Goal: Transaction & Acquisition: Purchase product/service

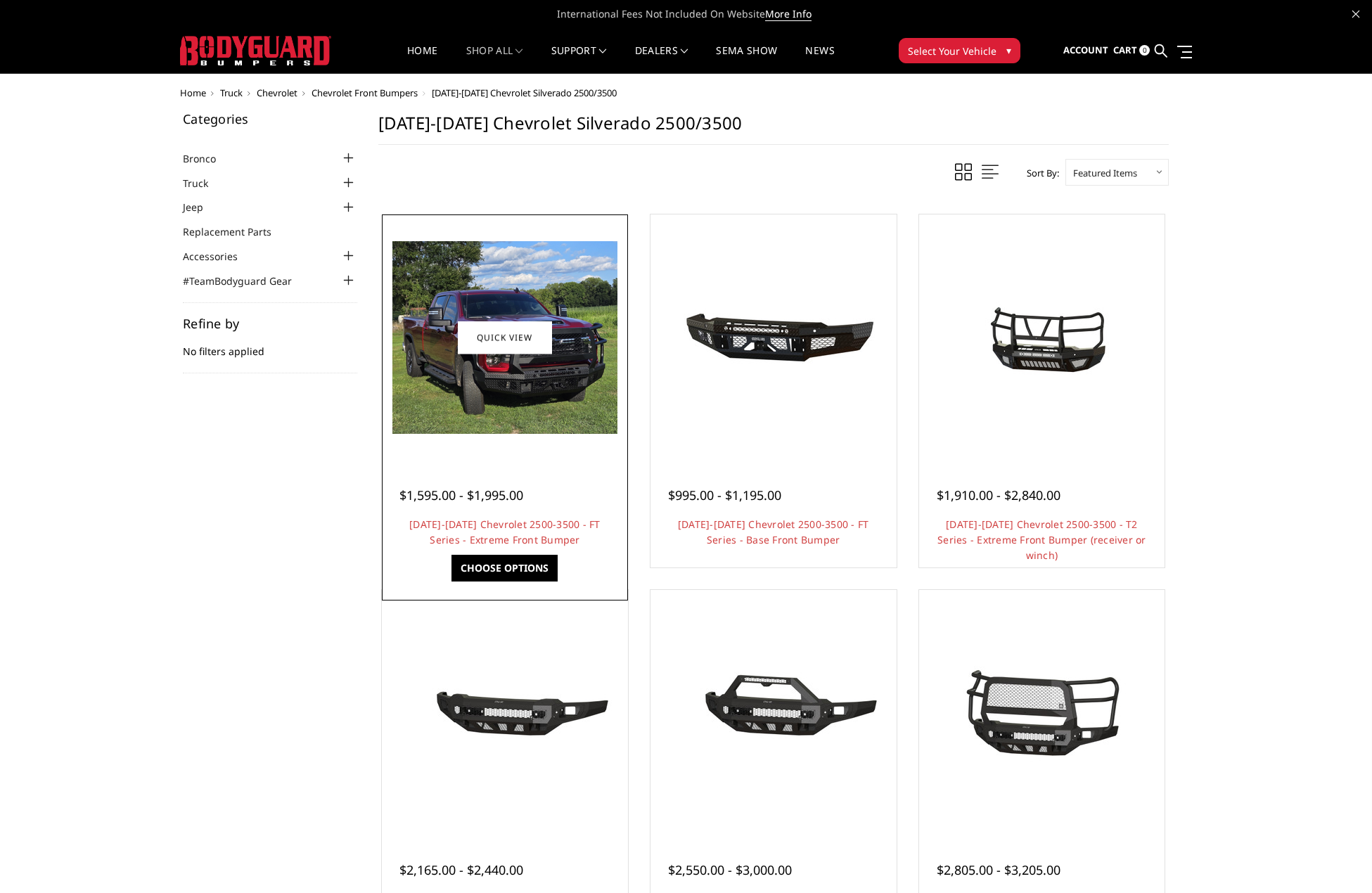
click at [454, 394] on img at bounding box center [505, 337] width 225 height 193
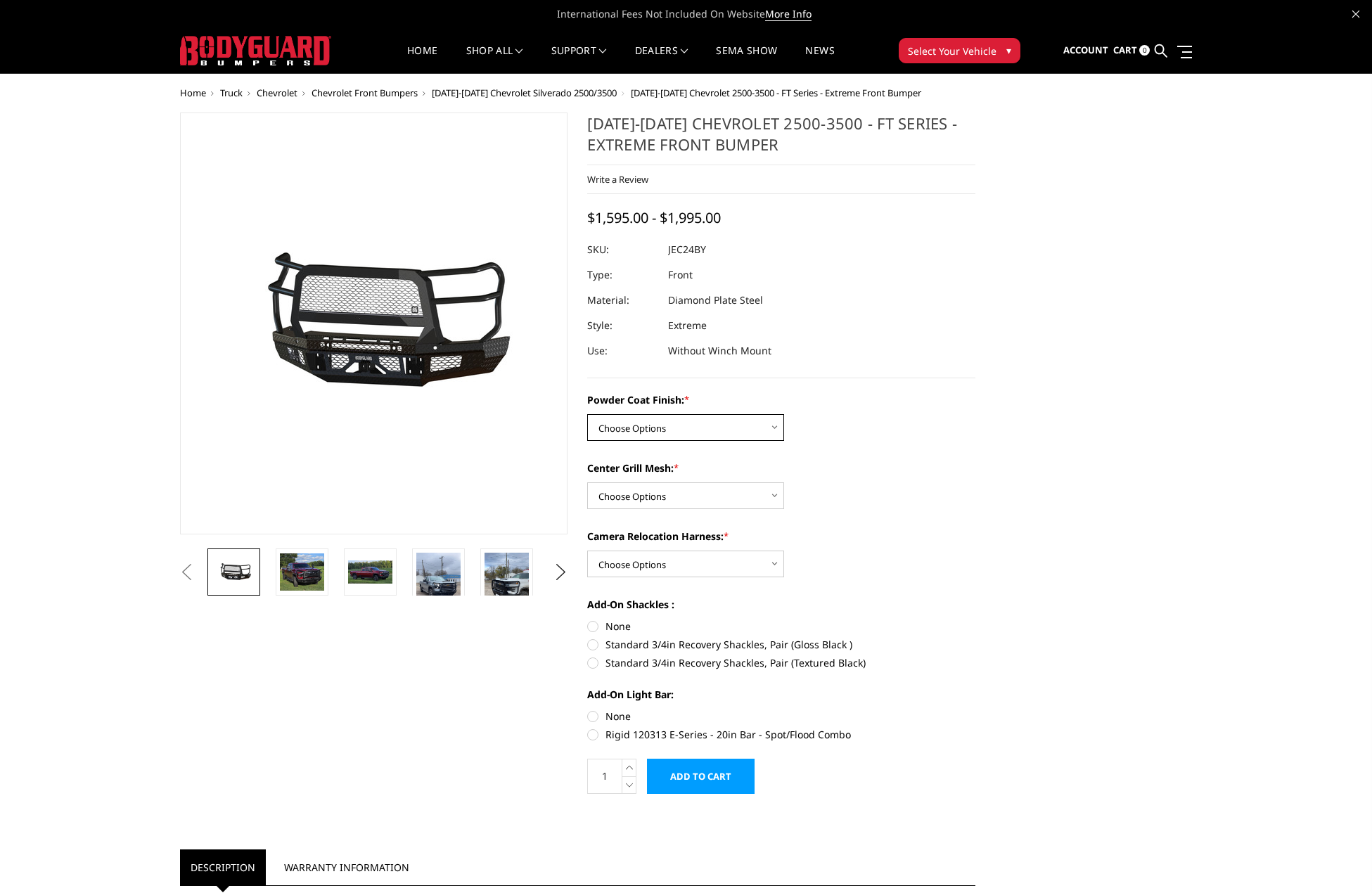
click at [770, 422] on select "Choose Options Bare Metal Gloss Black Powder Coat Textured Black Powder Coat" at bounding box center [686, 428] width 197 height 27
select select "3279"
click at [587, 414] on select "Choose Options Bare Metal Gloss Black Powder Coat Textured Black Powder Coat" at bounding box center [686, 428] width 197 height 27
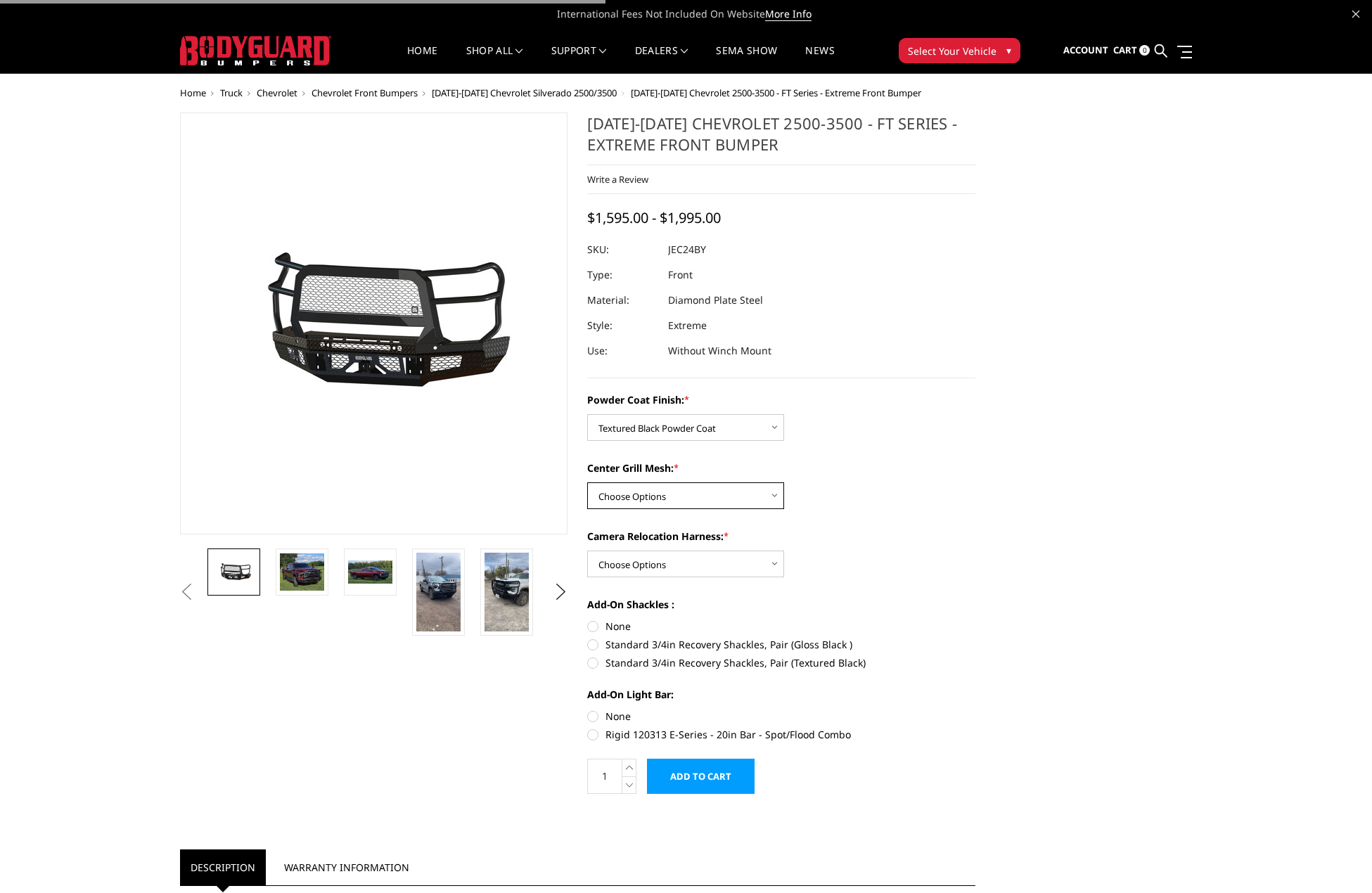
click at [760, 494] on select "Choose Options WITH Expanded Metal in Center Grill WITHOUT Expanded Metal in Ce…" at bounding box center [686, 496] width 197 height 27
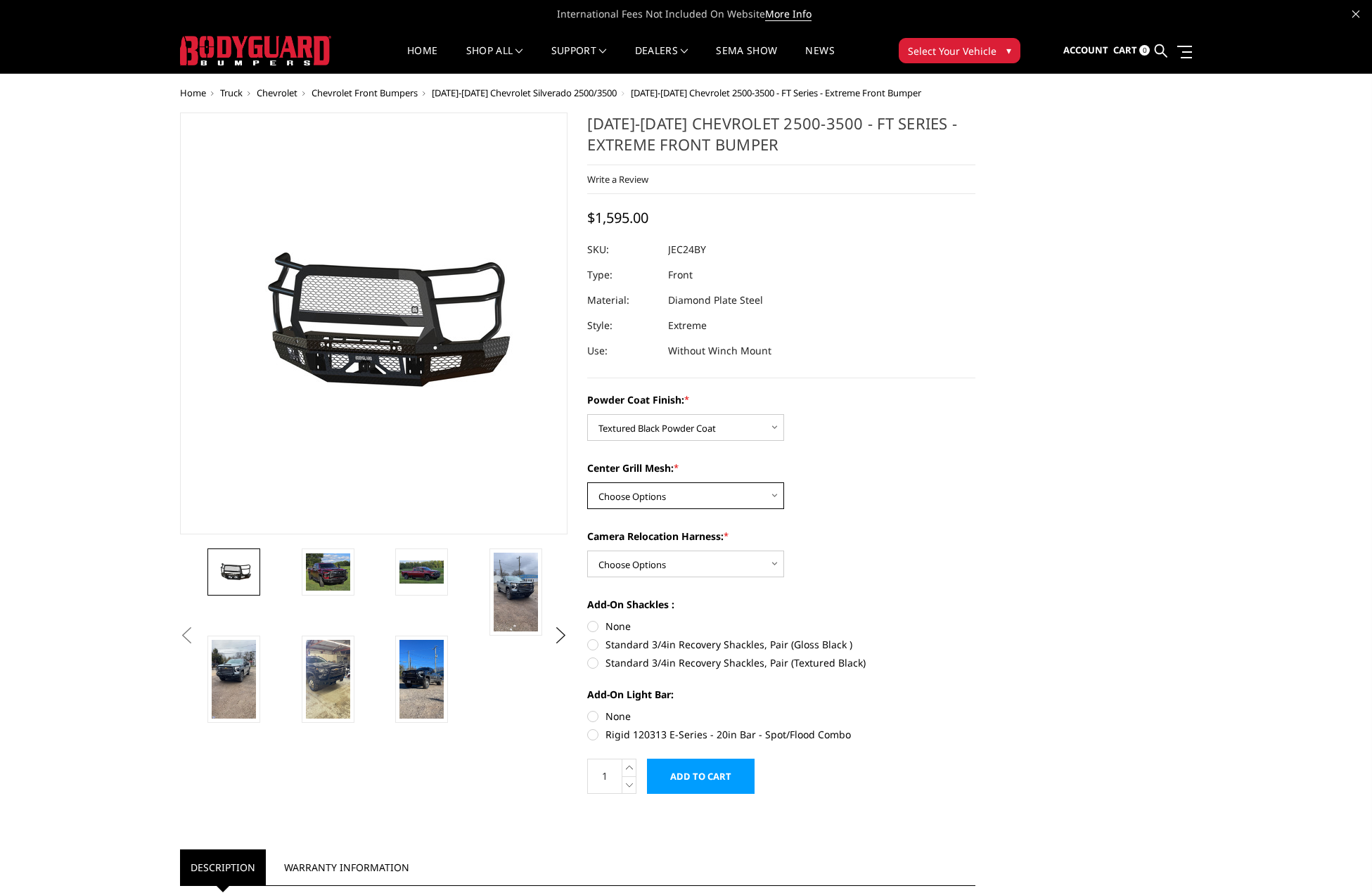
select select "3280"
click at [587, 482] on select "Choose Options WITH Expanded Metal in Center Grill WITHOUT Expanded Metal in Ce…" at bounding box center [686, 496] width 197 height 27
click at [778, 561] on select "Choose Options WITH Camera Relocation Harness WITHOUT Camera Relocation Harness" at bounding box center [686, 564] width 197 height 27
select select "3282"
click at [587, 551] on select "Choose Options WITH Camera Relocation Harness WITHOUT Camera Relocation Harness" at bounding box center [686, 564] width 197 height 27
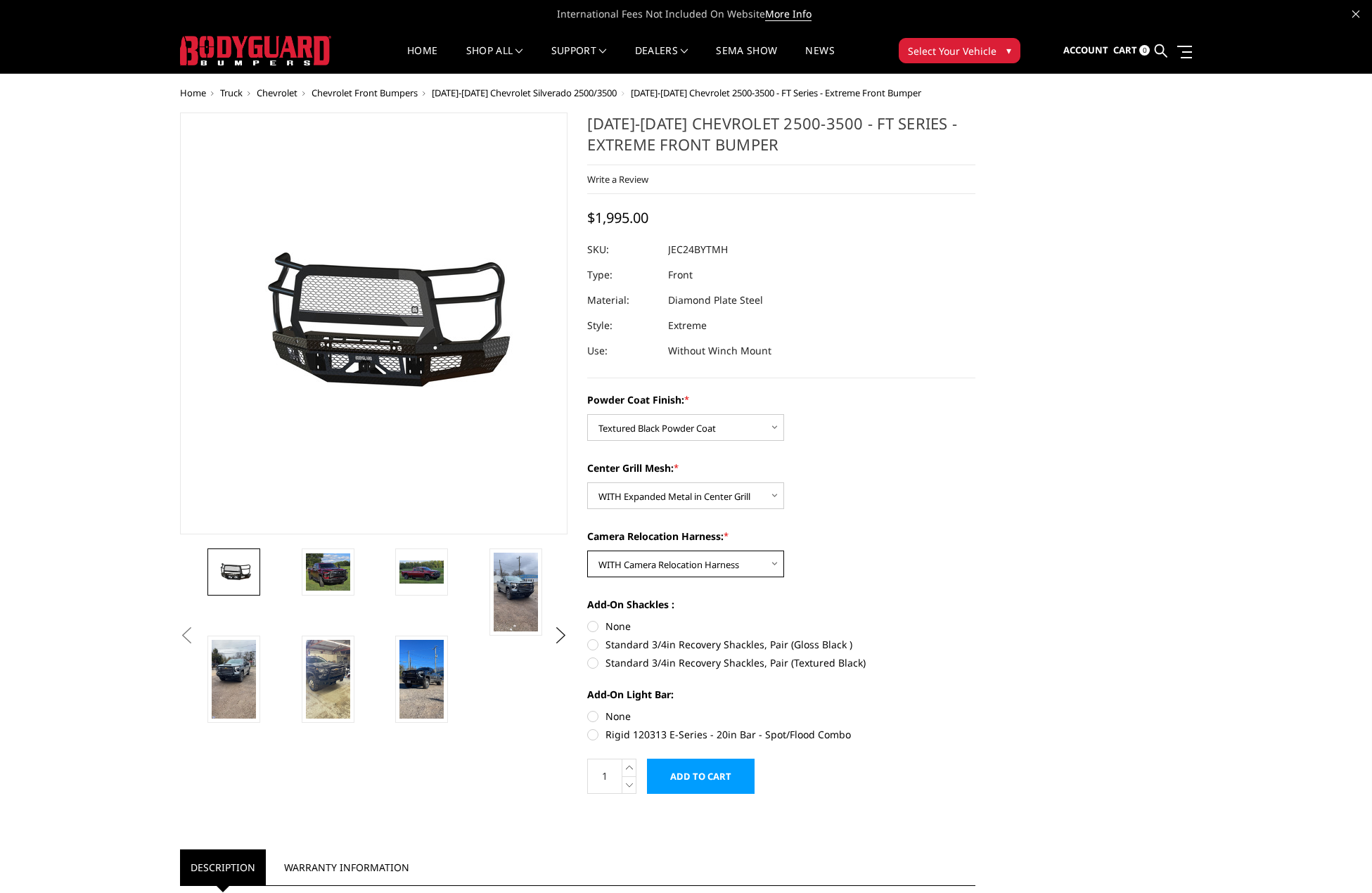
click at [771, 556] on select "Choose Options WITH Camera Relocation Harness WITHOUT Camera Relocation Harness" at bounding box center [686, 564] width 197 height 27
click at [587, 551] on select "Choose Options WITH Camera Relocation Harness WITHOUT Camera Relocation Harness" at bounding box center [686, 564] width 197 height 27
click at [772, 562] on select "Choose Options WITH Camera Relocation Harness WITHOUT Camera Relocation Harness" at bounding box center [686, 564] width 197 height 27
select select "3282"
click at [587, 551] on select "Choose Options WITH Camera Relocation Harness WITHOUT Camera Relocation Harness" at bounding box center [686, 564] width 197 height 27
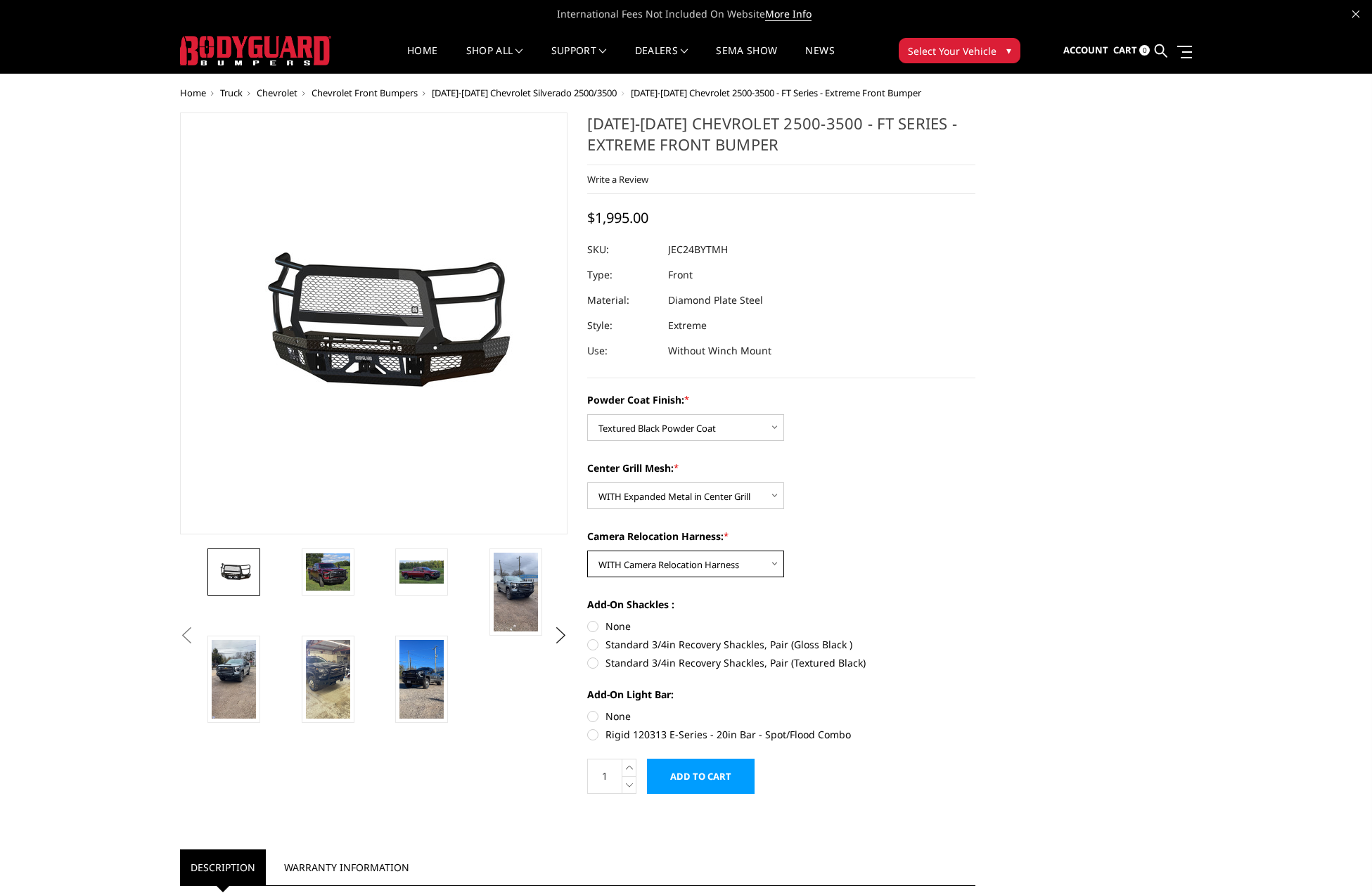
click at [778, 566] on select "Choose Options WITH Camera Relocation Harness WITHOUT Camera Relocation Harness" at bounding box center [686, 564] width 197 height 27
click at [775, 497] on select "Choose Options WITH Expanded Metal in Center Grill WITHOUT Expanded Metal in Ce…" at bounding box center [686, 496] width 197 height 27
click at [587, 482] on select "Choose Options WITH Expanded Metal in Center Grill WITHOUT Expanded Metal in Ce…" at bounding box center [686, 496] width 197 height 27
click at [771, 497] on select "Choose Options WITH Expanded Metal in Center Grill WITHOUT Expanded Metal in Ce…" at bounding box center [686, 496] width 197 height 27
select select "3280"
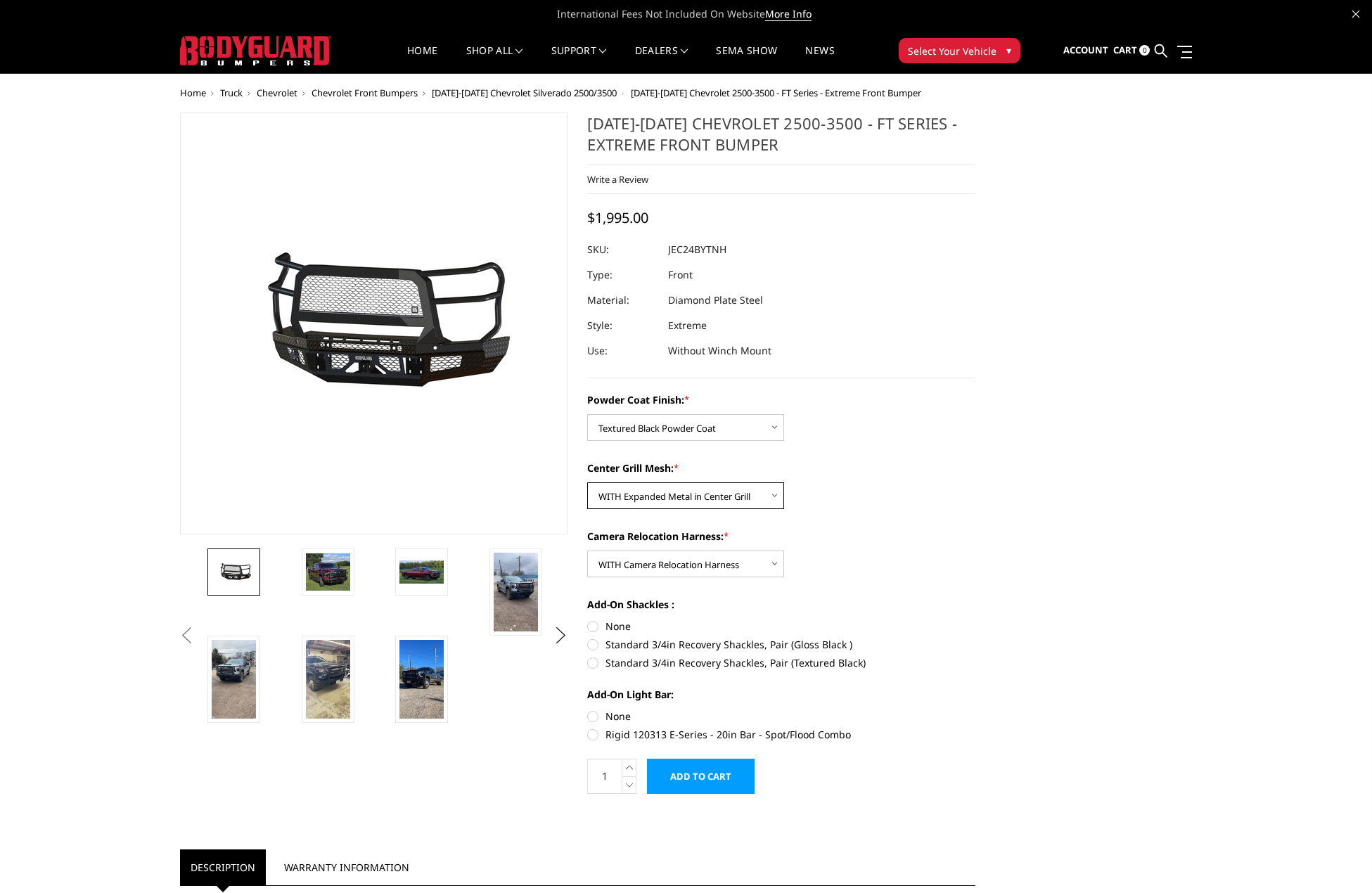
click at [587, 482] on select "Choose Options WITH Expanded Metal in Center Grill WITHOUT Expanded Metal in Ce…" at bounding box center [686, 496] width 197 height 27
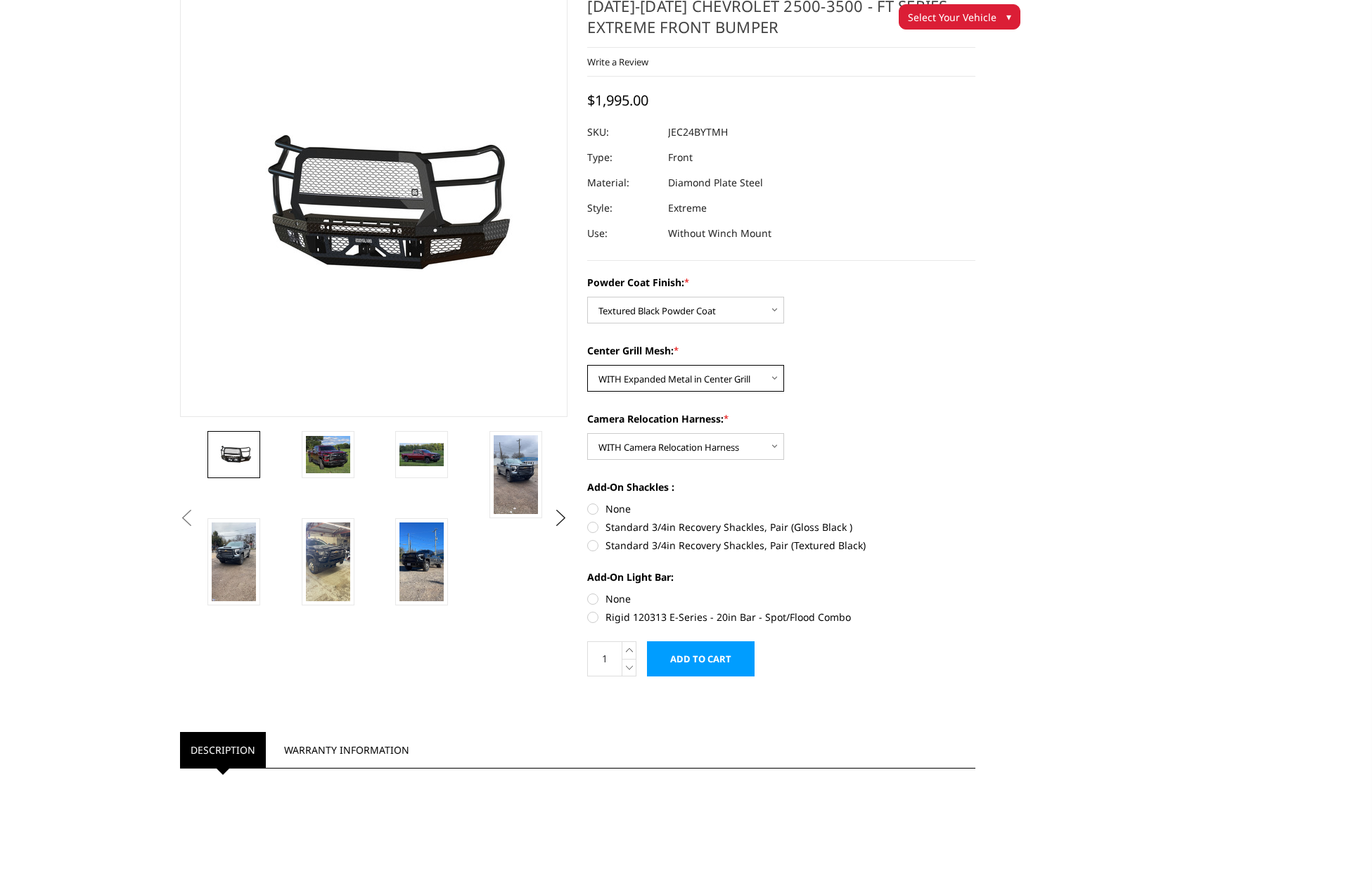
scroll to position [70, 0]
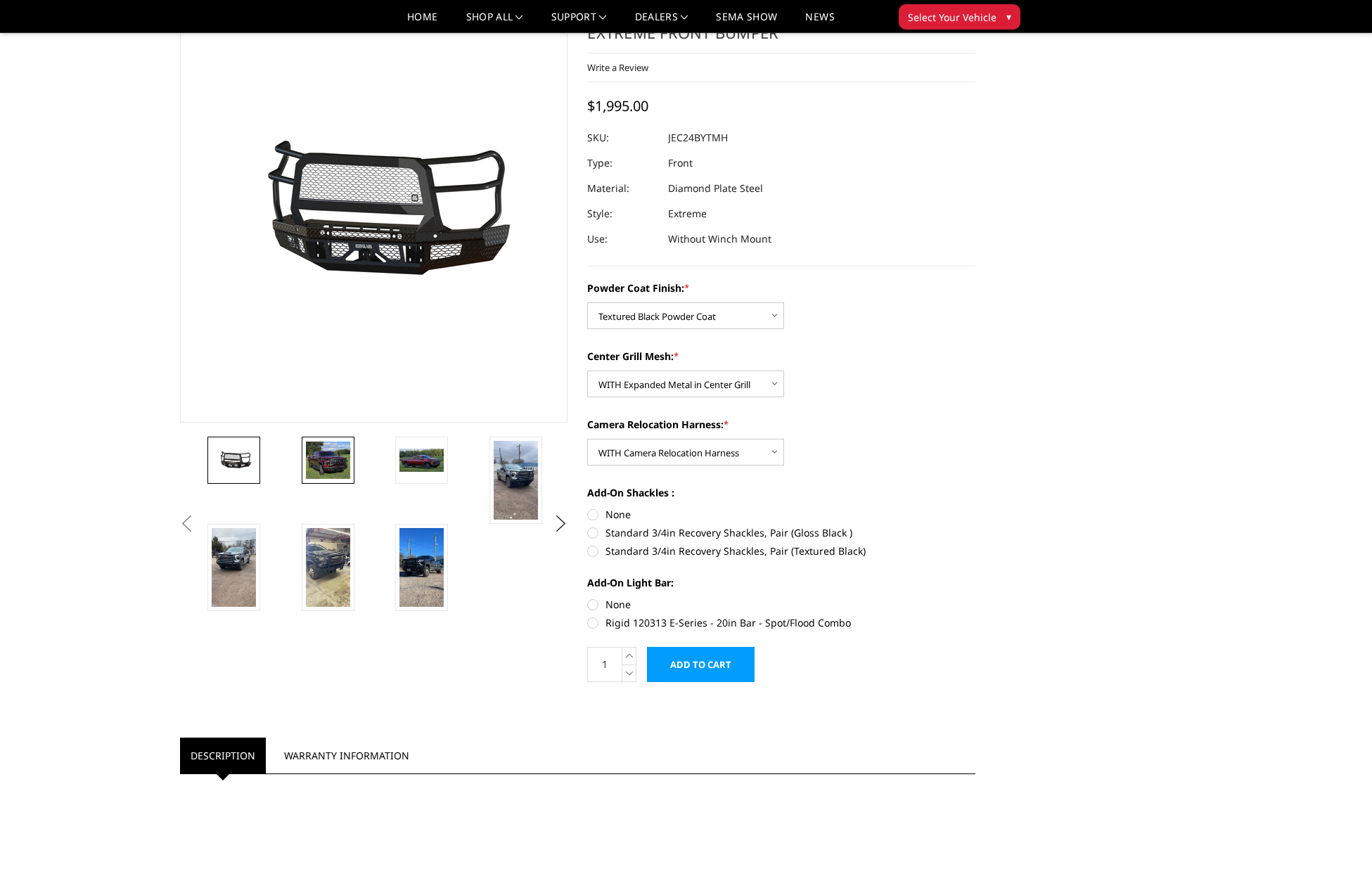
click at [337, 458] on img at bounding box center [327, 460] width 44 height 38
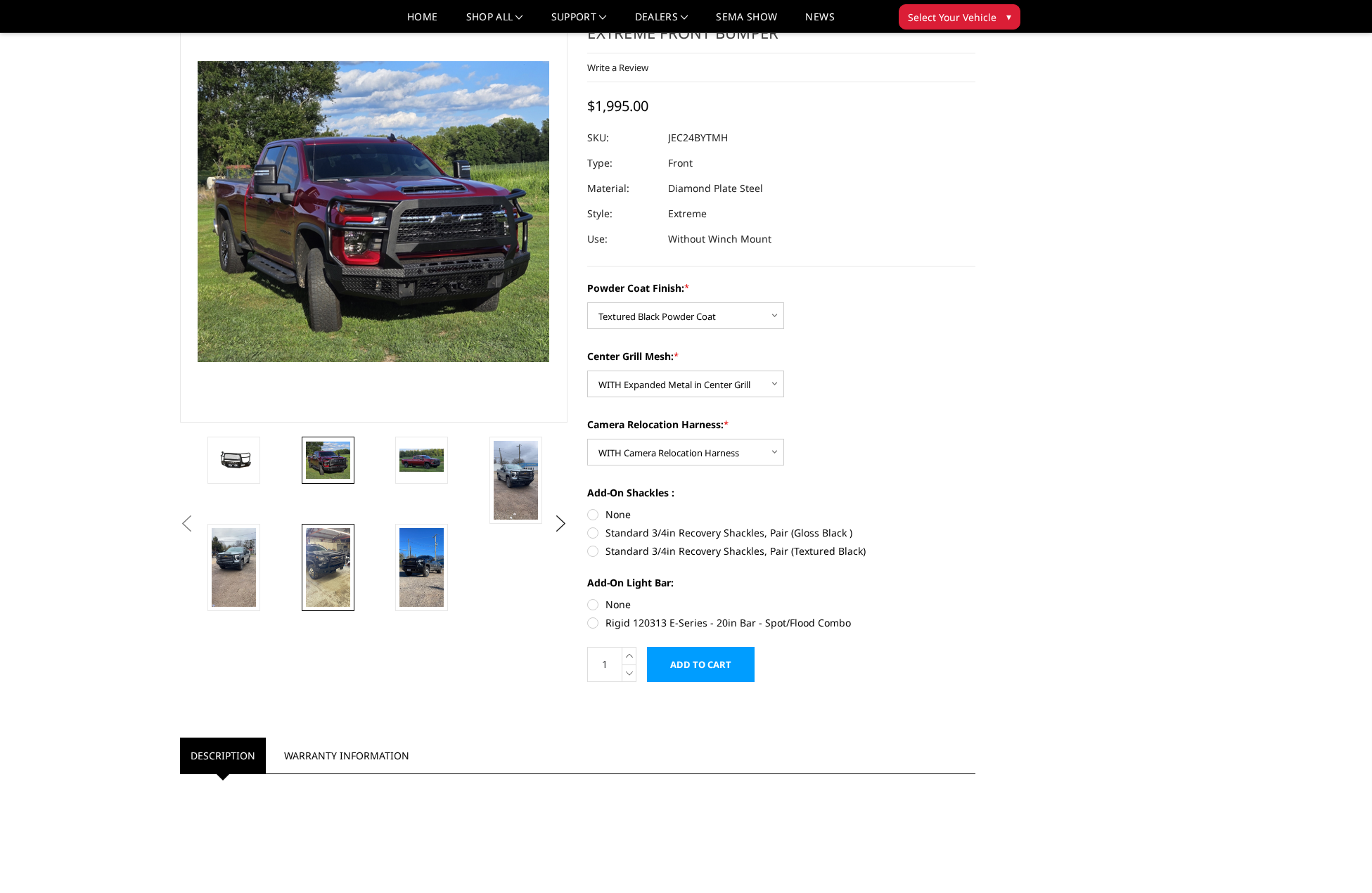
click at [340, 556] on img at bounding box center [327, 567] width 44 height 79
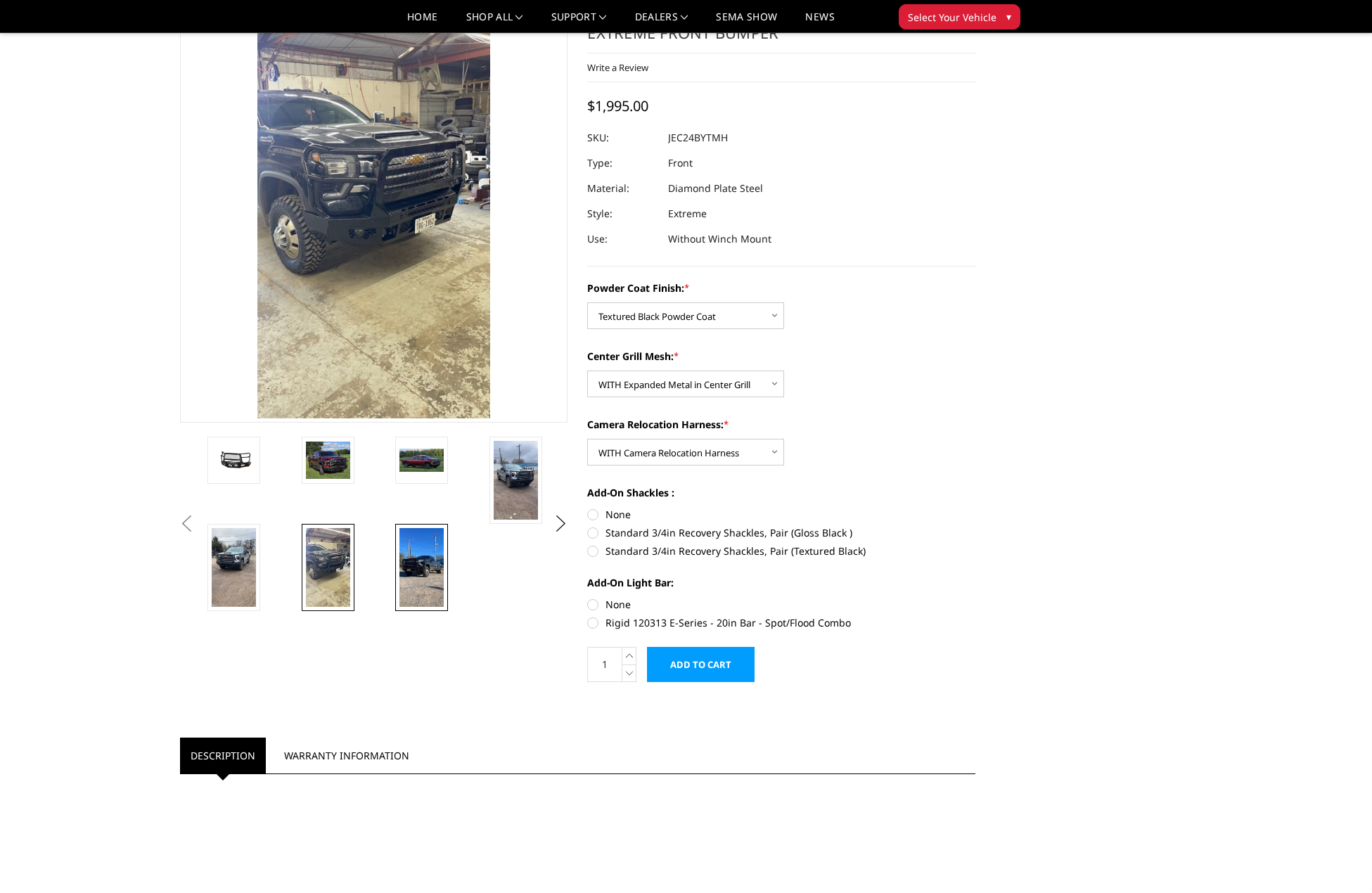
click at [419, 546] on img at bounding box center [421, 567] width 44 height 79
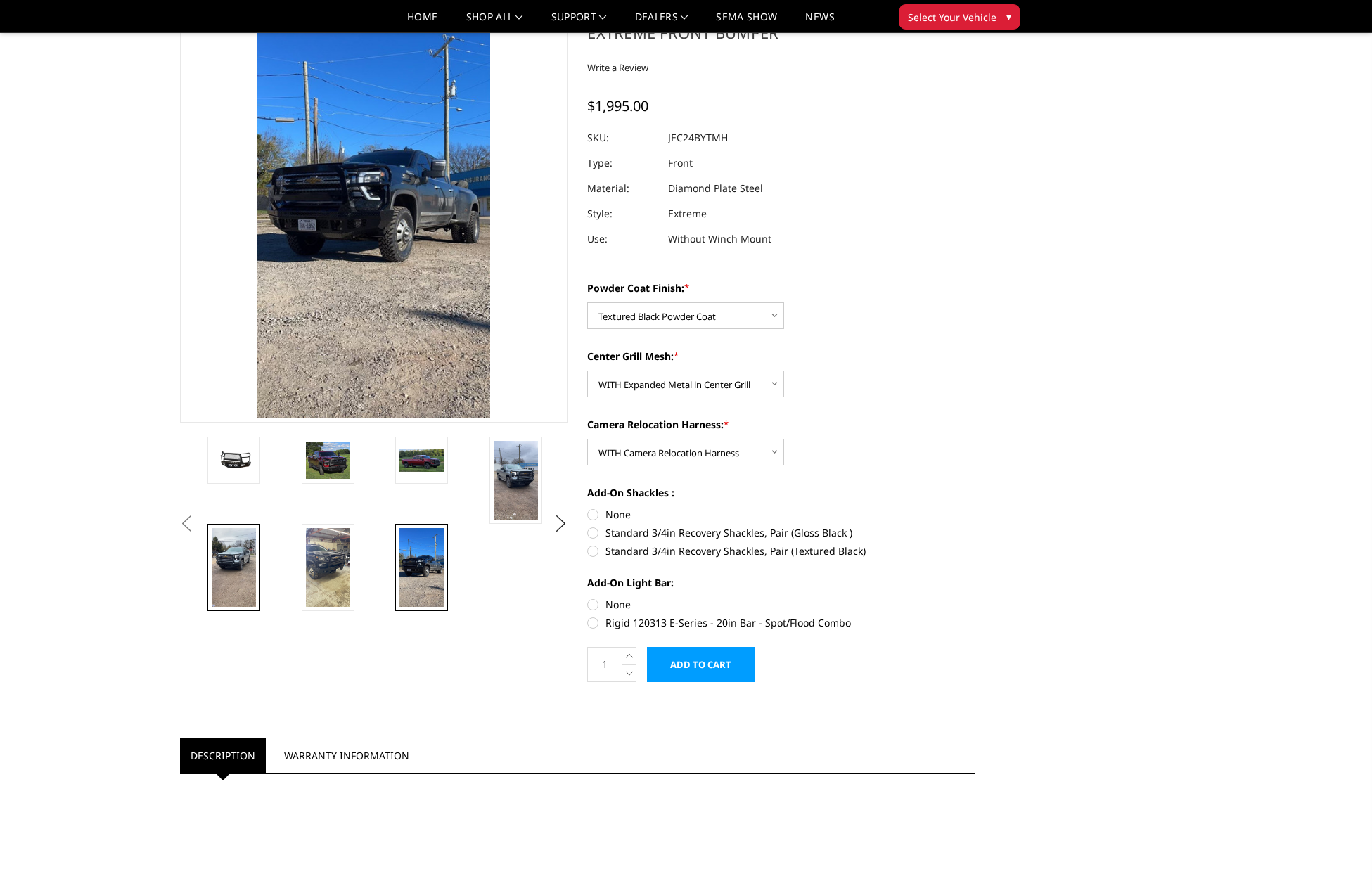
click at [235, 554] on img at bounding box center [233, 567] width 44 height 79
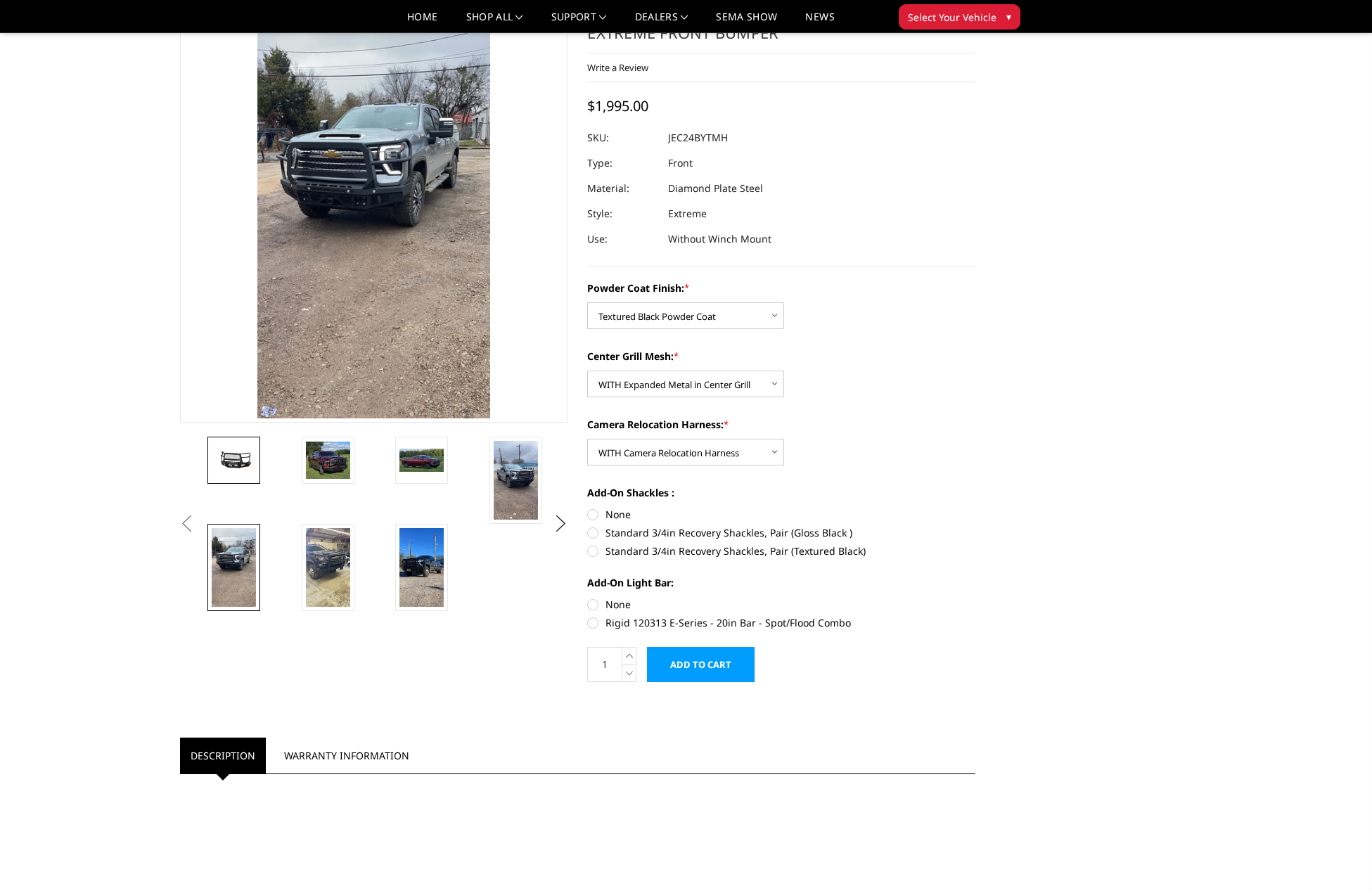
click at [256, 455] on img at bounding box center [233, 460] width 44 height 20
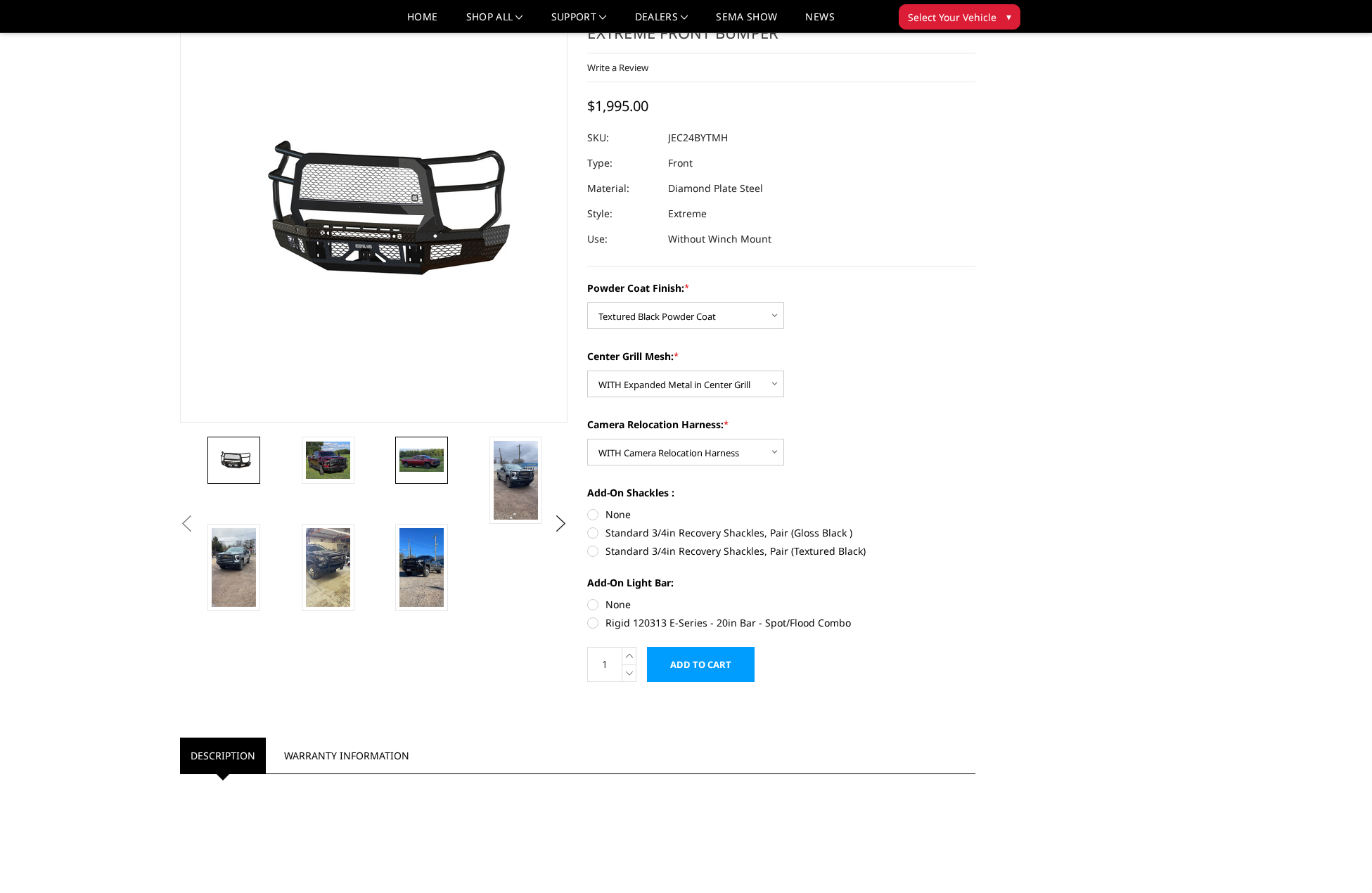
click at [440, 449] on img at bounding box center [421, 461] width 44 height 24
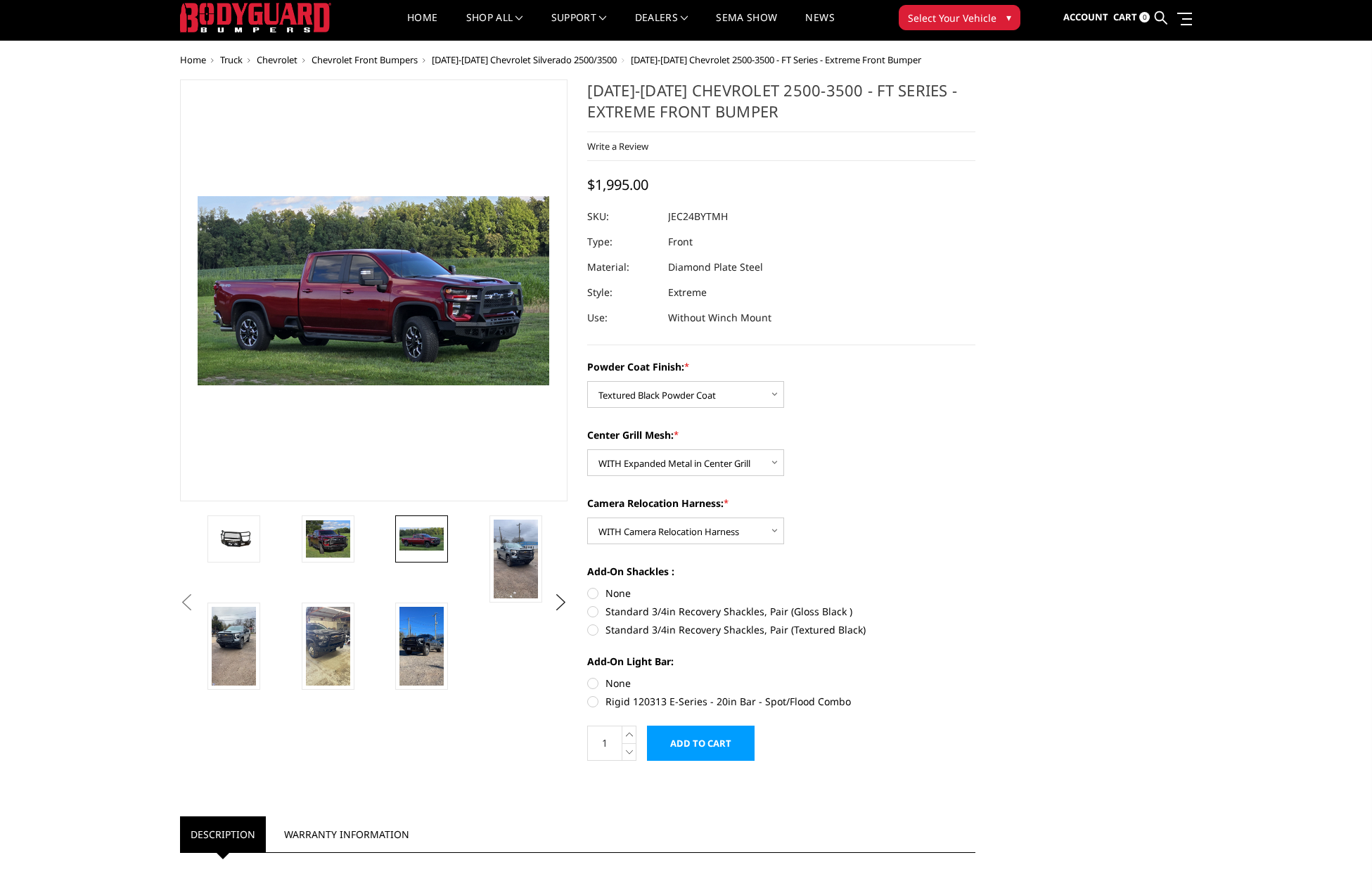
scroll to position [0, 0]
